Goal: Task Accomplishment & Management: Complete application form

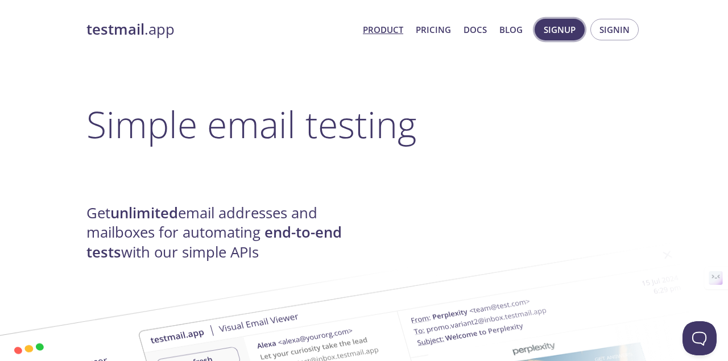
click at [559, 27] on span "Signup" at bounding box center [559, 29] width 32 height 15
click at [594, 27] on button "Signin" at bounding box center [614, 30] width 48 height 22
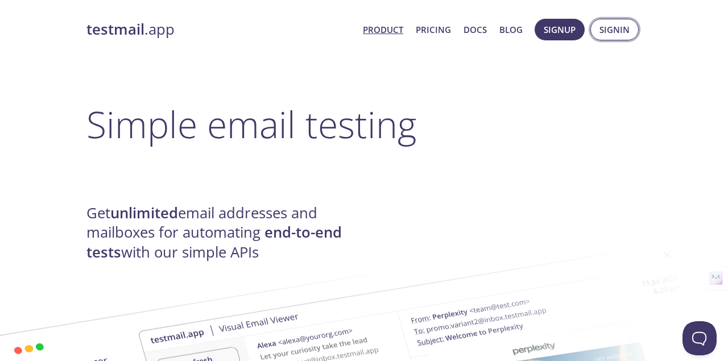
click at [594, 27] on button "Signin" at bounding box center [614, 30] width 48 height 22
click at [558, 33] on span "Signup" at bounding box center [559, 29] width 32 height 15
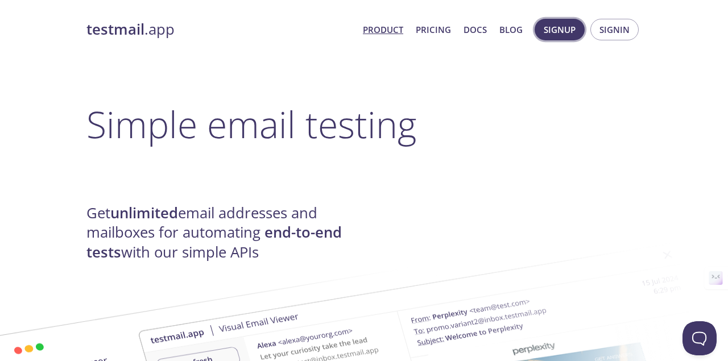
click at [558, 33] on span "Signup" at bounding box center [559, 29] width 32 height 15
